Goal: Information Seeking & Learning: Learn about a topic

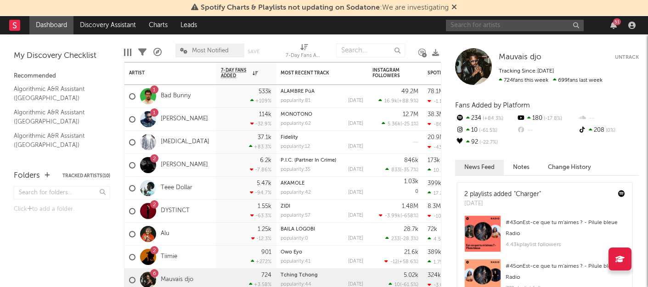
click at [507, 26] on input "text" at bounding box center [515, 25] width 138 height 11
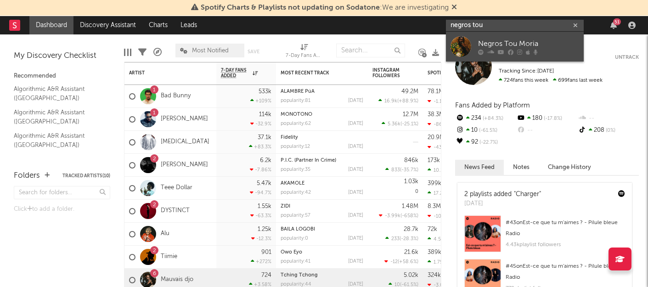
type input "negros tou"
click at [484, 43] on div "Negros Tou Moria" at bounding box center [528, 43] width 101 height 11
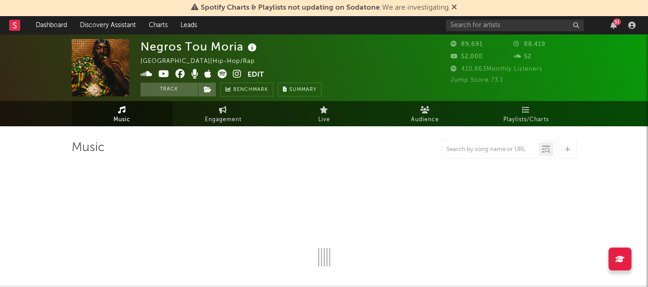
select select "6m"
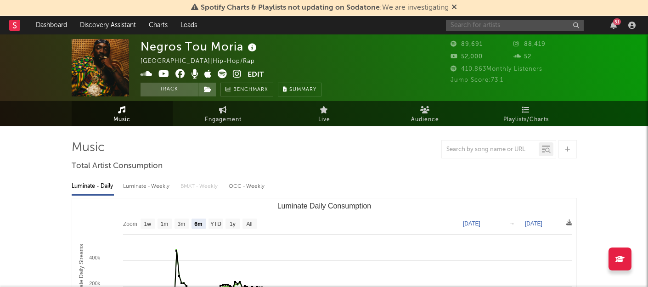
click at [480, 25] on input "text" at bounding box center [515, 25] width 138 height 11
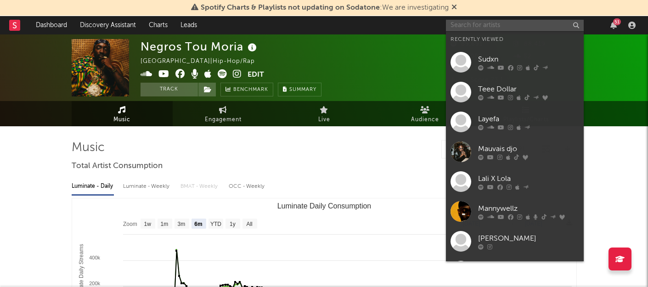
paste input "[PERSON_NAME]"
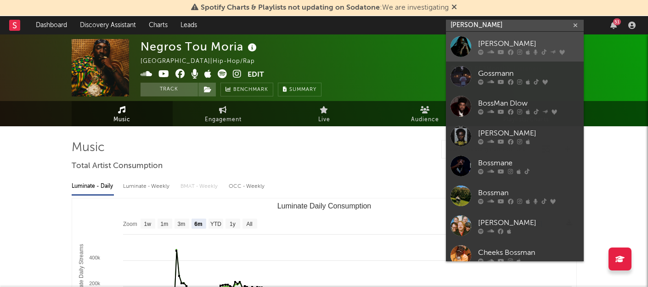
type input "[PERSON_NAME]"
click at [500, 51] on icon at bounding box center [501, 52] width 6 height 6
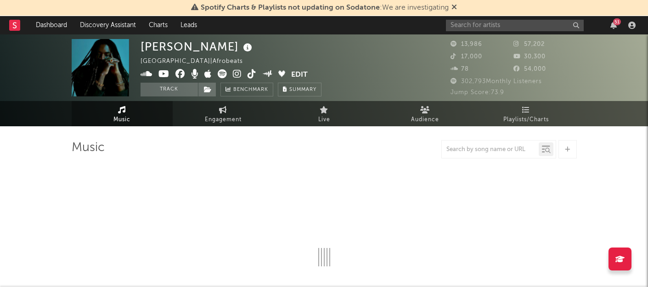
select select "6m"
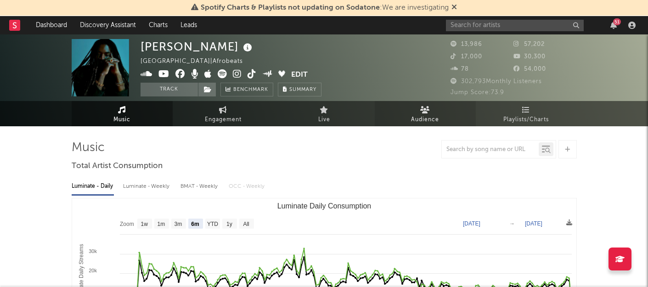
click at [426, 113] on icon at bounding box center [425, 109] width 10 height 7
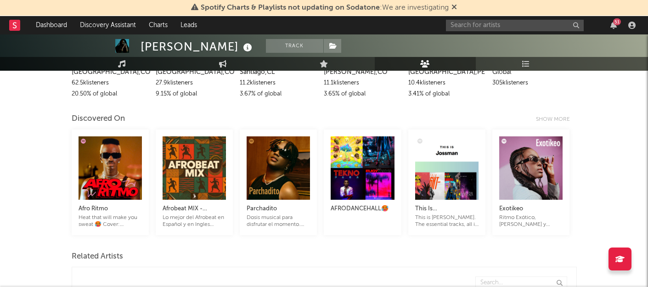
scroll to position [160, 0]
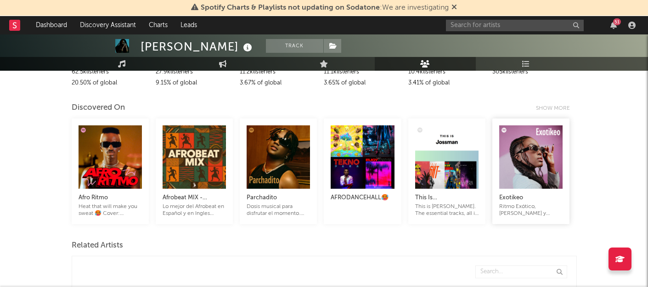
click at [511, 195] on div "Exotikeo" at bounding box center [531, 198] width 63 height 11
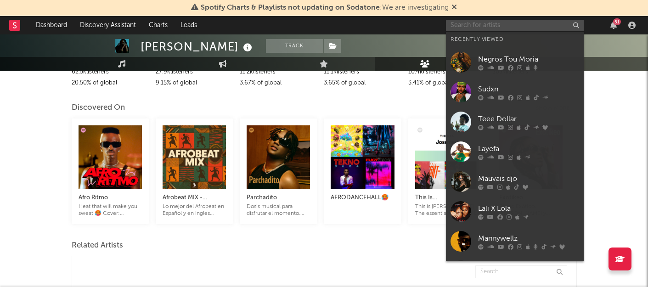
click at [475, 22] on input "text" at bounding box center [515, 25] width 138 height 11
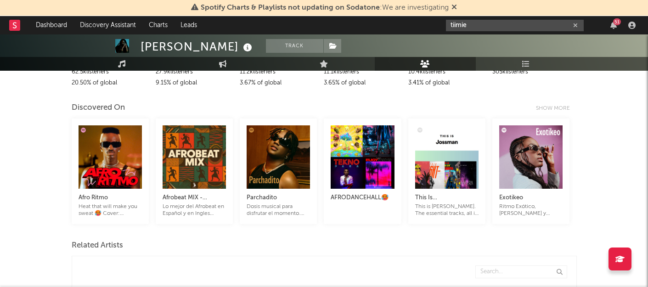
click at [492, 26] on input "tiimie" at bounding box center [515, 25] width 138 height 11
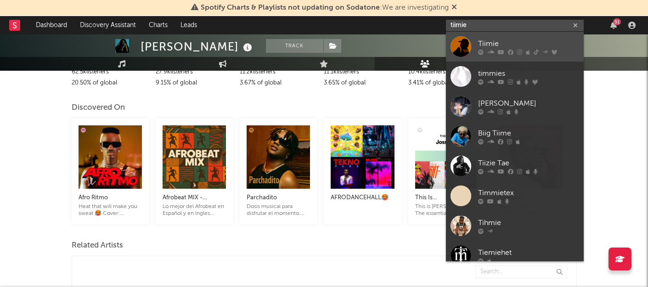
type input "tiimie"
click at [458, 44] on div at bounding box center [461, 46] width 21 height 21
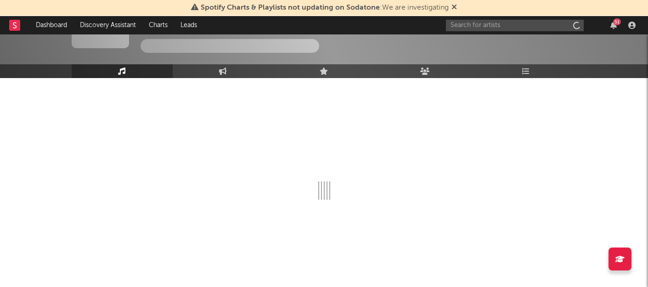
scroll to position [48, 0]
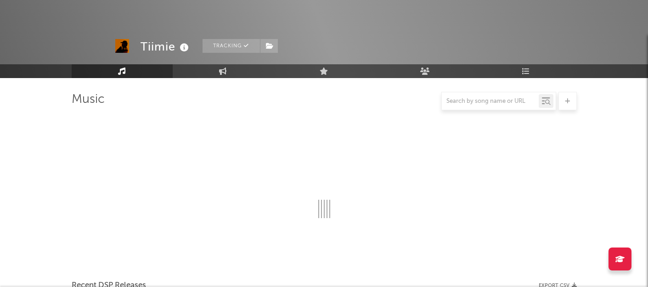
select select "6m"
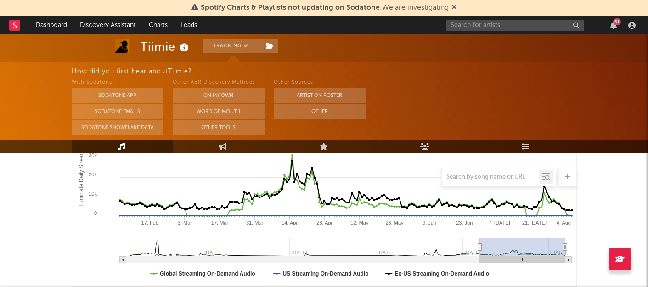
scroll to position [243, 0]
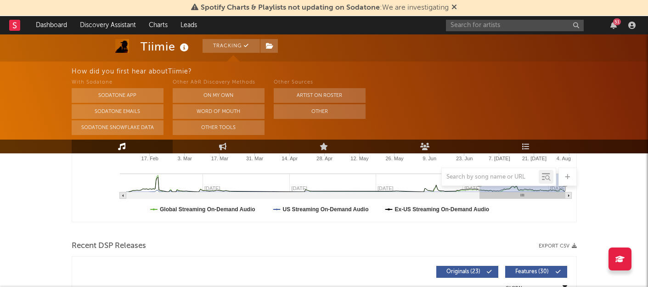
select select "6m"
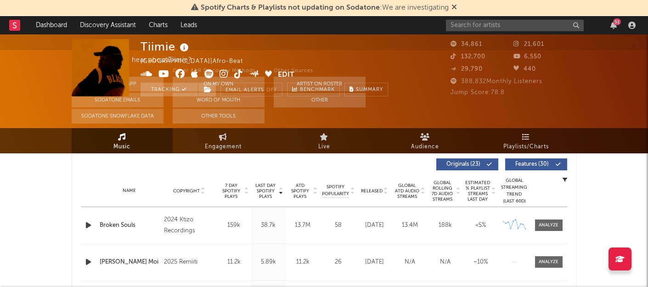
scroll to position [0, 0]
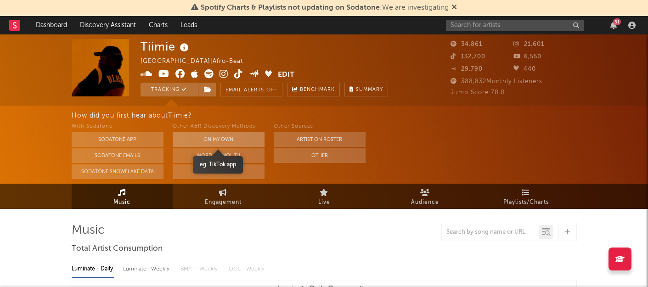
click at [229, 138] on button "On My Own" at bounding box center [219, 139] width 92 height 15
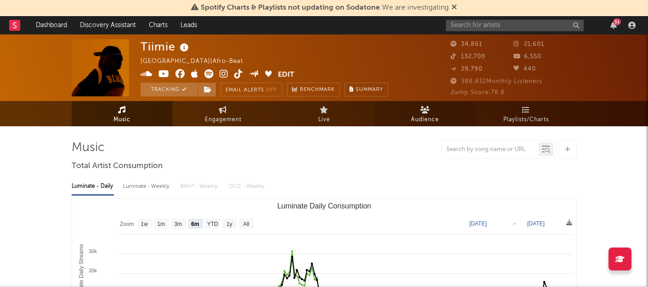
click at [428, 118] on span "Audience" at bounding box center [425, 119] width 28 height 11
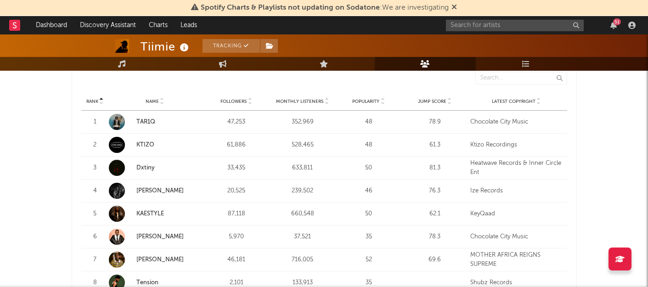
scroll to position [392, 0]
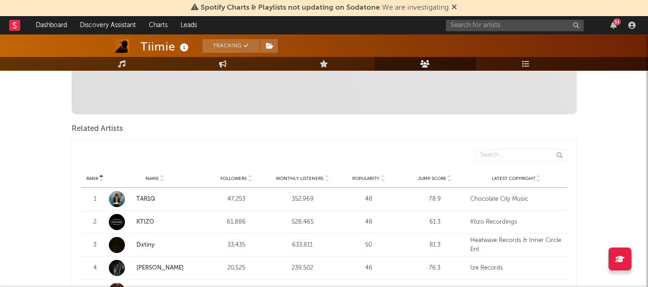
click at [148, 196] on link "TAR1Q" at bounding box center [145, 199] width 19 height 6
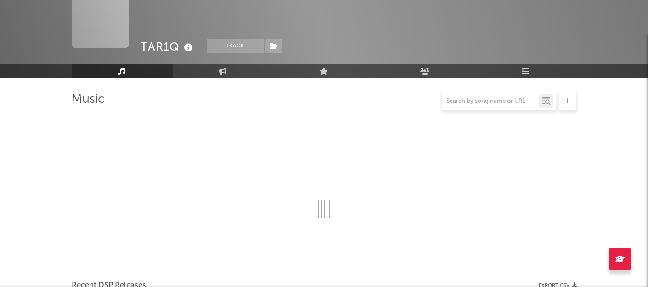
scroll to position [270, 0]
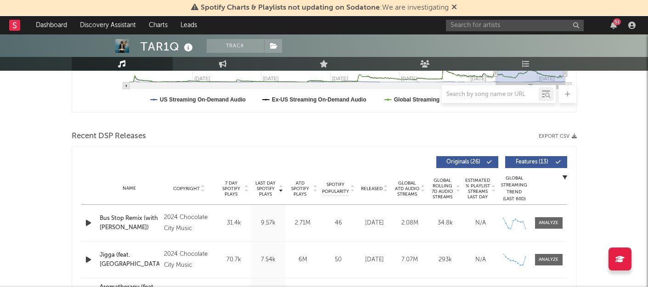
select select "6m"
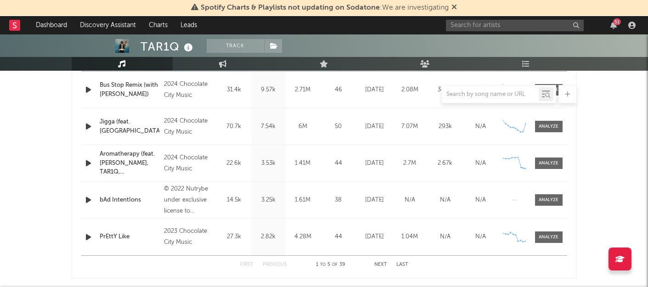
scroll to position [0, 0]
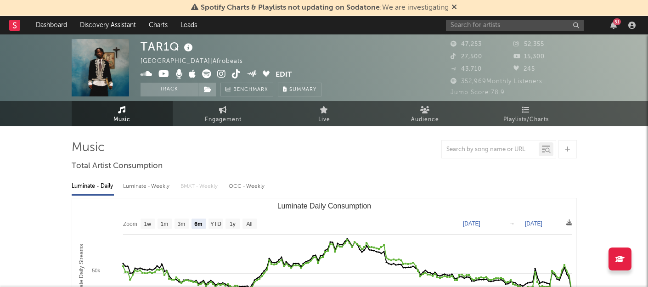
click at [456, 8] on icon at bounding box center [455, 6] width 6 height 7
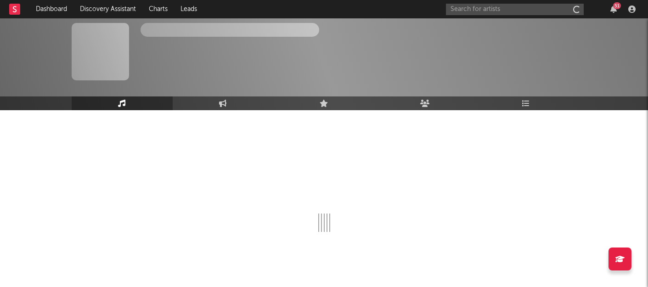
scroll to position [32, 0]
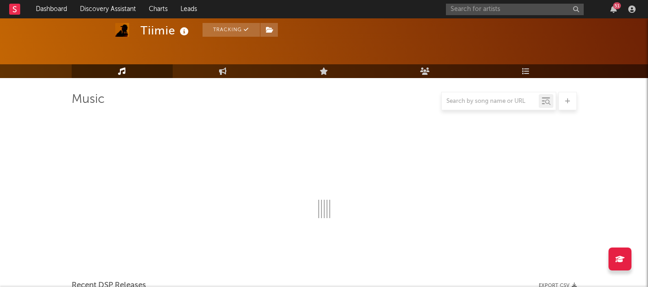
select select "6m"
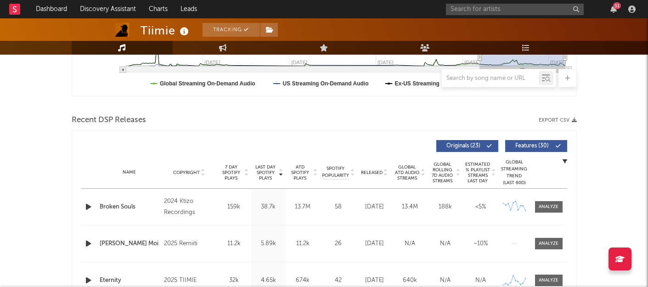
scroll to position [0, 0]
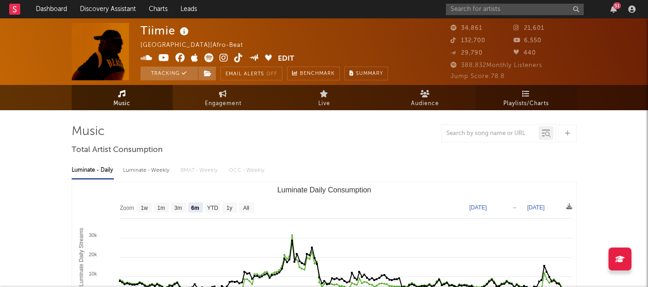
click at [516, 105] on span "Playlists/Charts" at bounding box center [526, 103] width 45 height 11
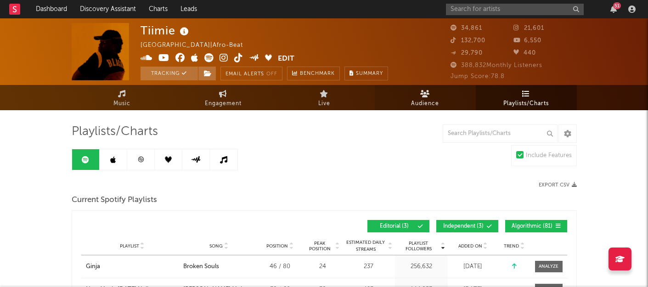
click at [432, 100] on span "Audience" at bounding box center [425, 103] width 28 height 11
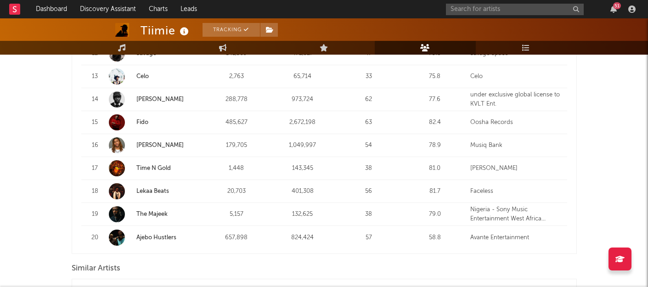
scroll to position [727, 0]
